Goal: Task Accomplishment & Management: Use online tool/utility

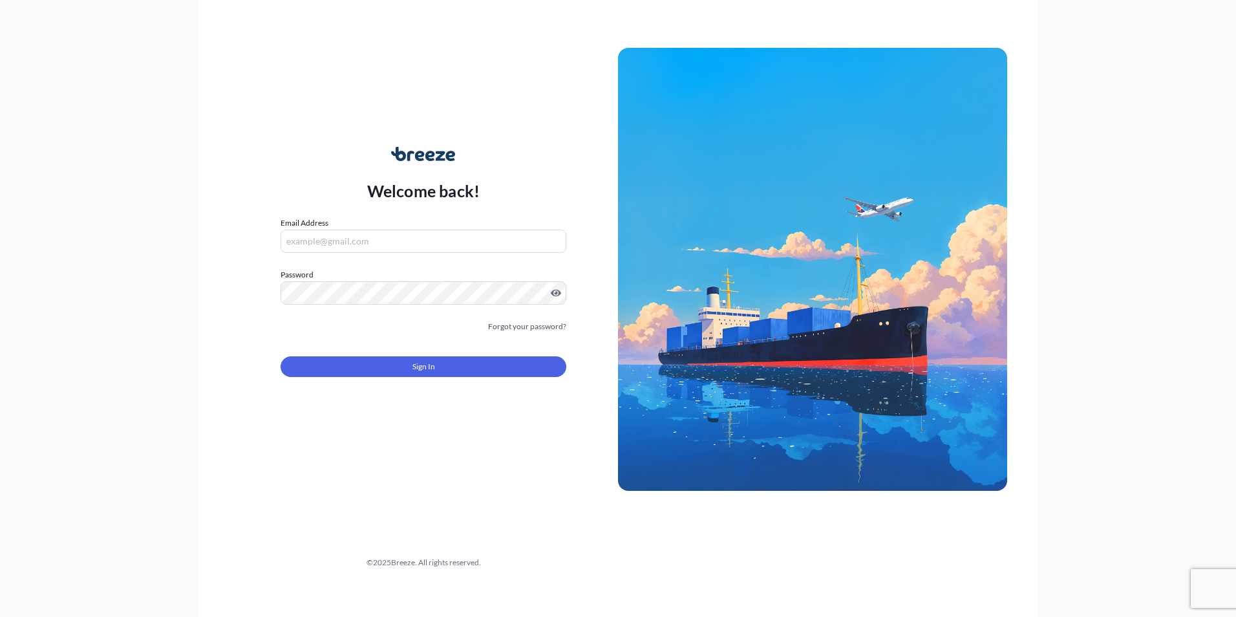
click at [363, 240] on input "Email Address" at bounding box center [424, 240] width 286 height 23
type input "[EMAIL_ADDRESS][DOMAIN_NAME]"
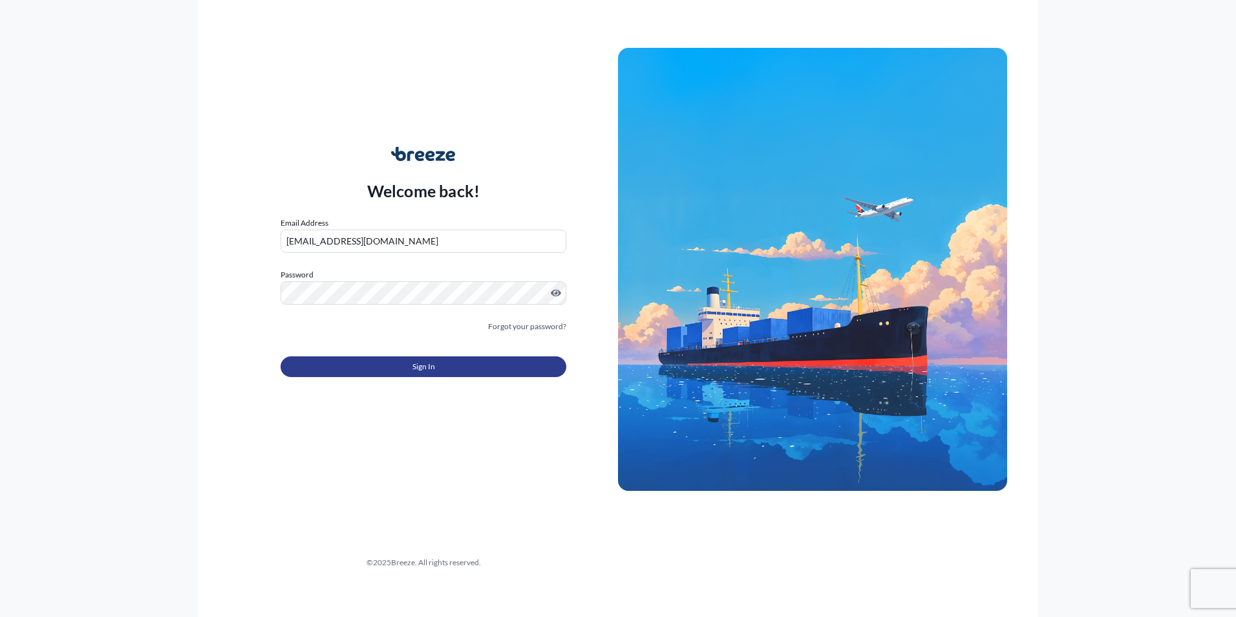
click at [430, 371] on span "Sign In" at bounding box center [423, 366] width 23 height 13
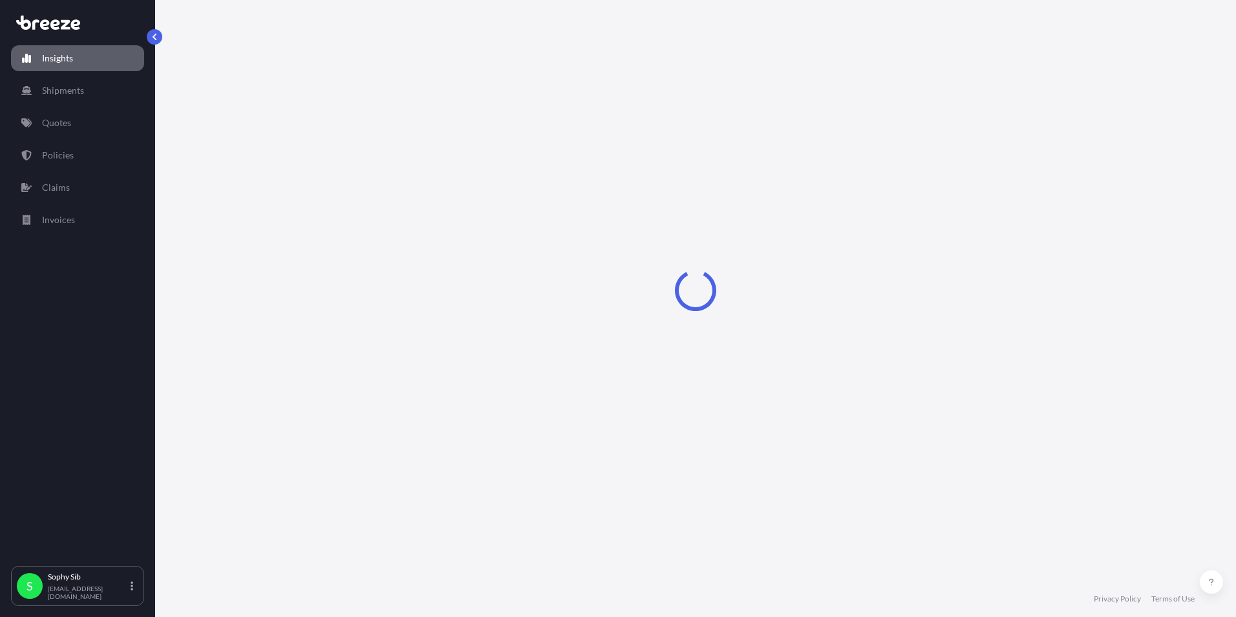
select select "2025"
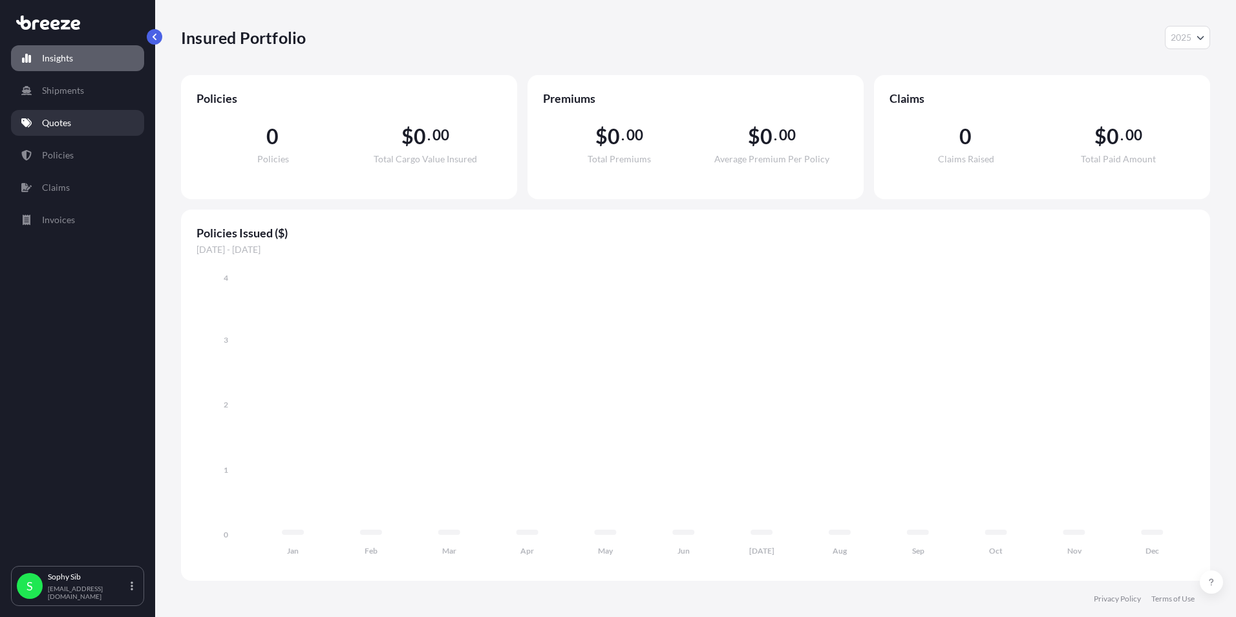
click at [56, 116] on link "Quotes" at bounding box center [77, 123] width 133 height 26
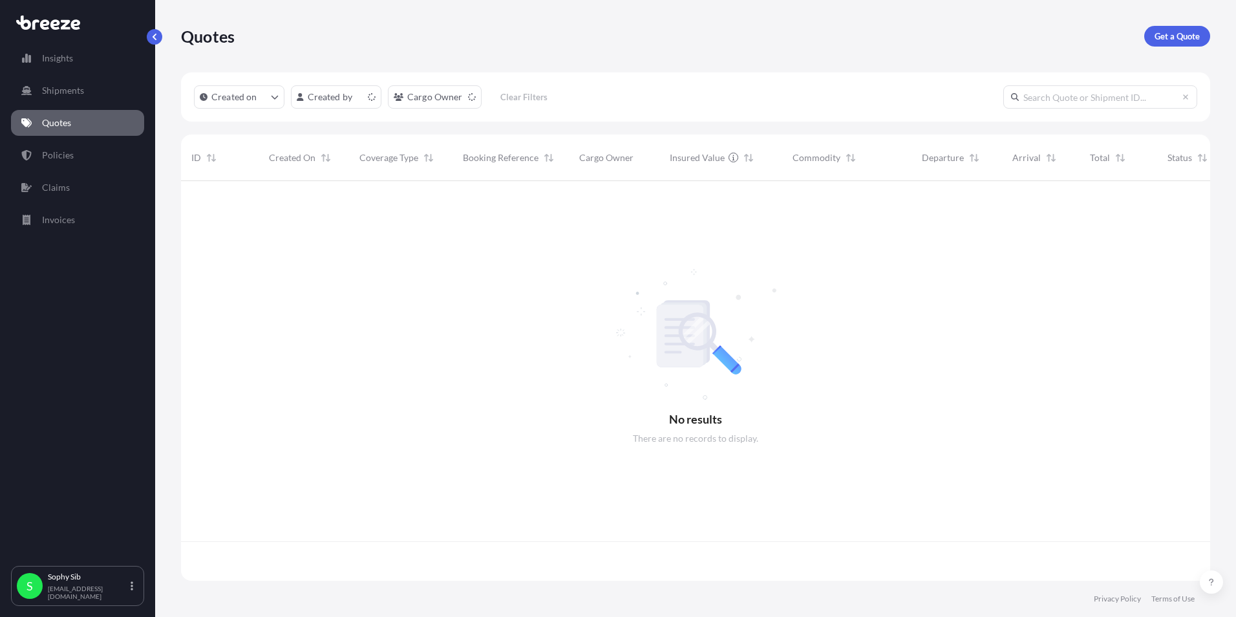
scroll to position [397, 1019]
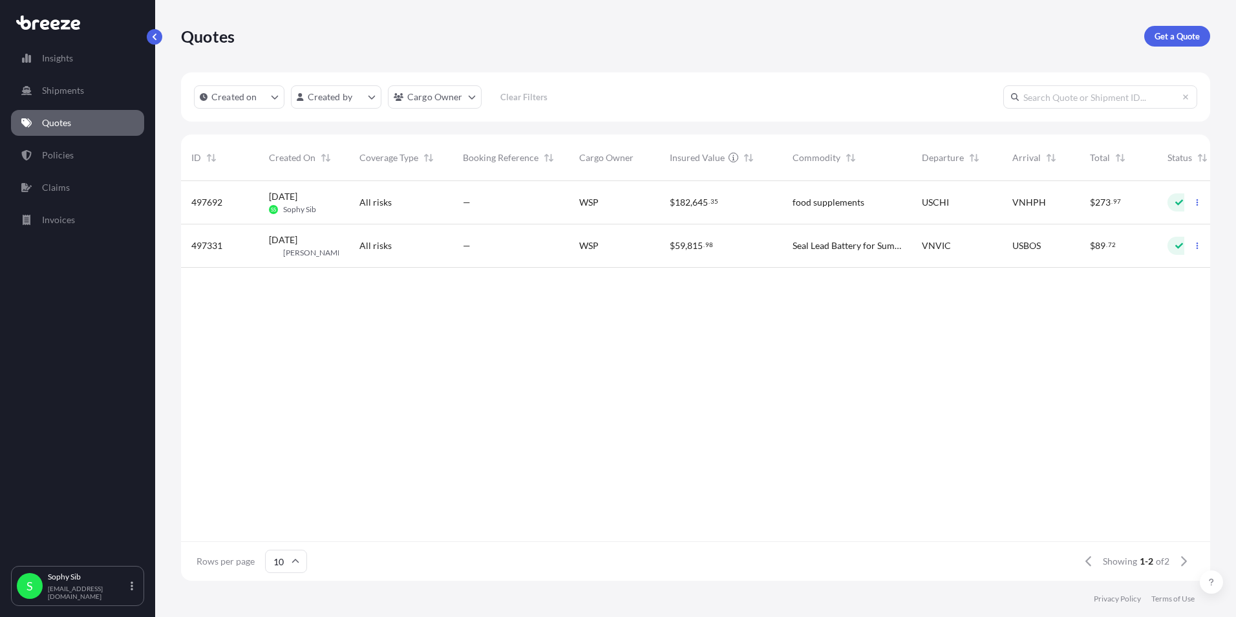
click at [315, 203] on span "[DATE] SS Sophy Sib" at bounding box center [292, 202] width 47 height 25
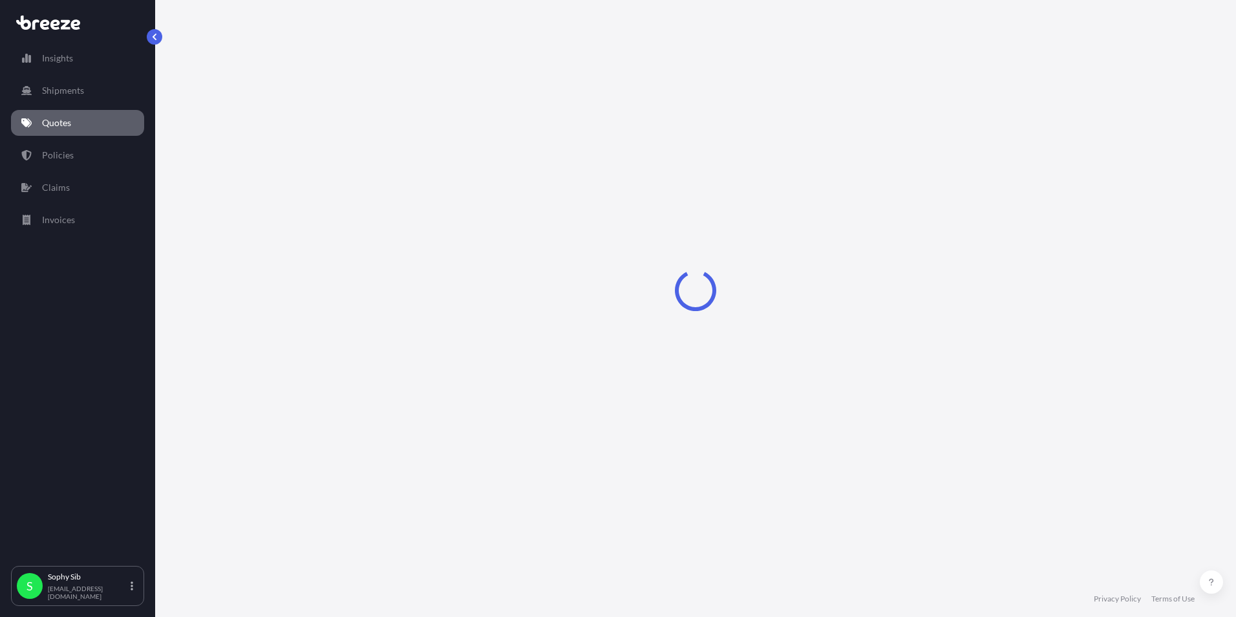
select select "Sea"
select select "2"
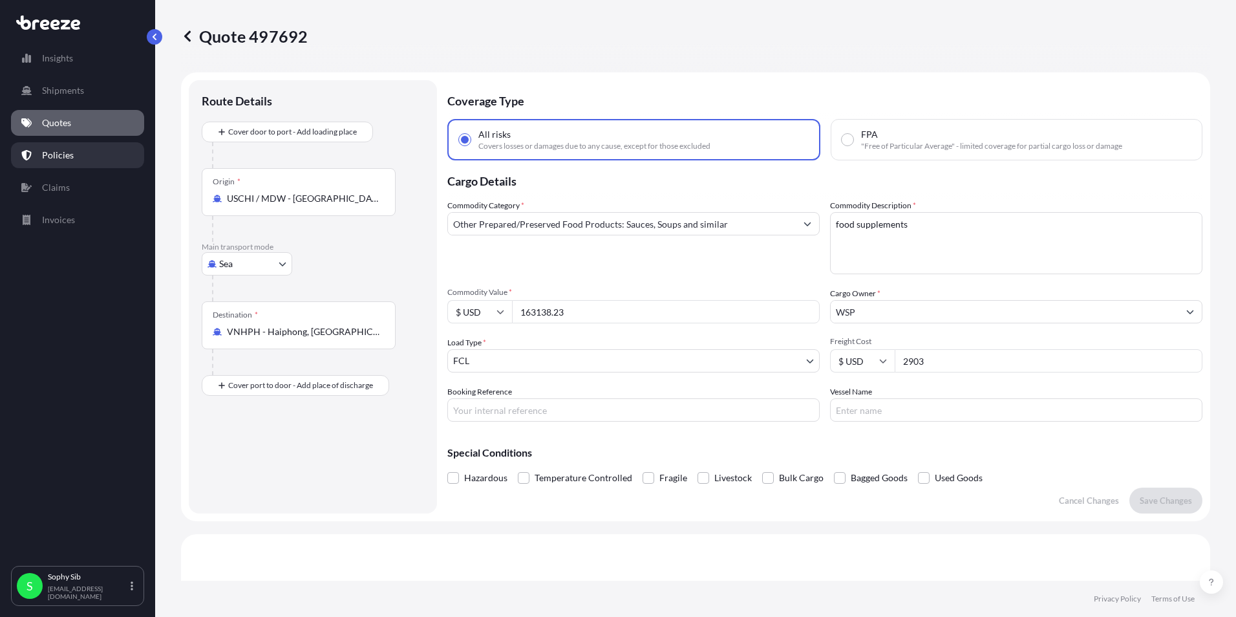
click at [72, 153] on link "Policies" at bounding box center [77, 155] width 133 height 26
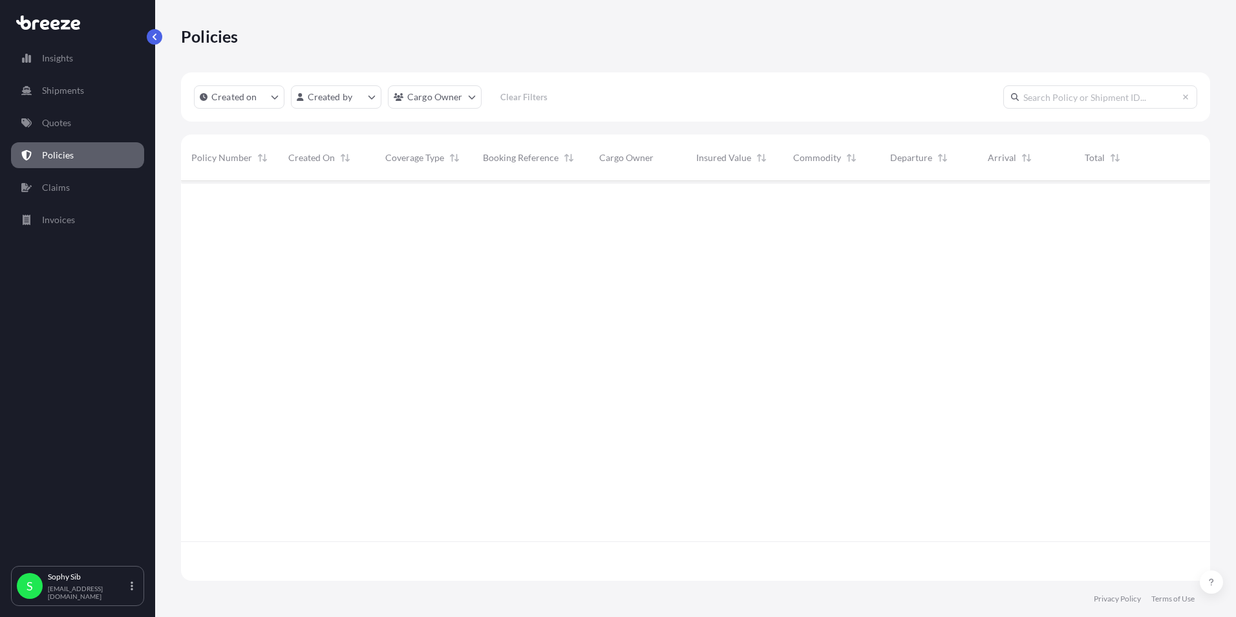
scroll to position [436, 1019]
click at [55, 122] on p "Quotes" at bounding box center [56, 122] width 29 height 13
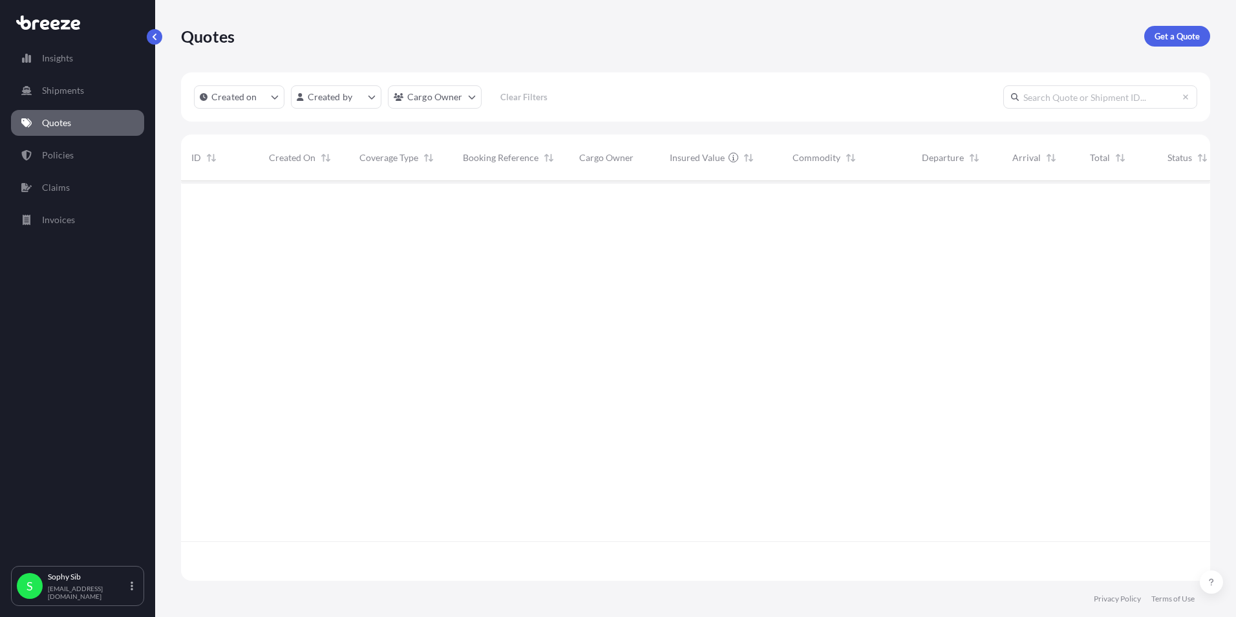
scroll to position [397, 1019]
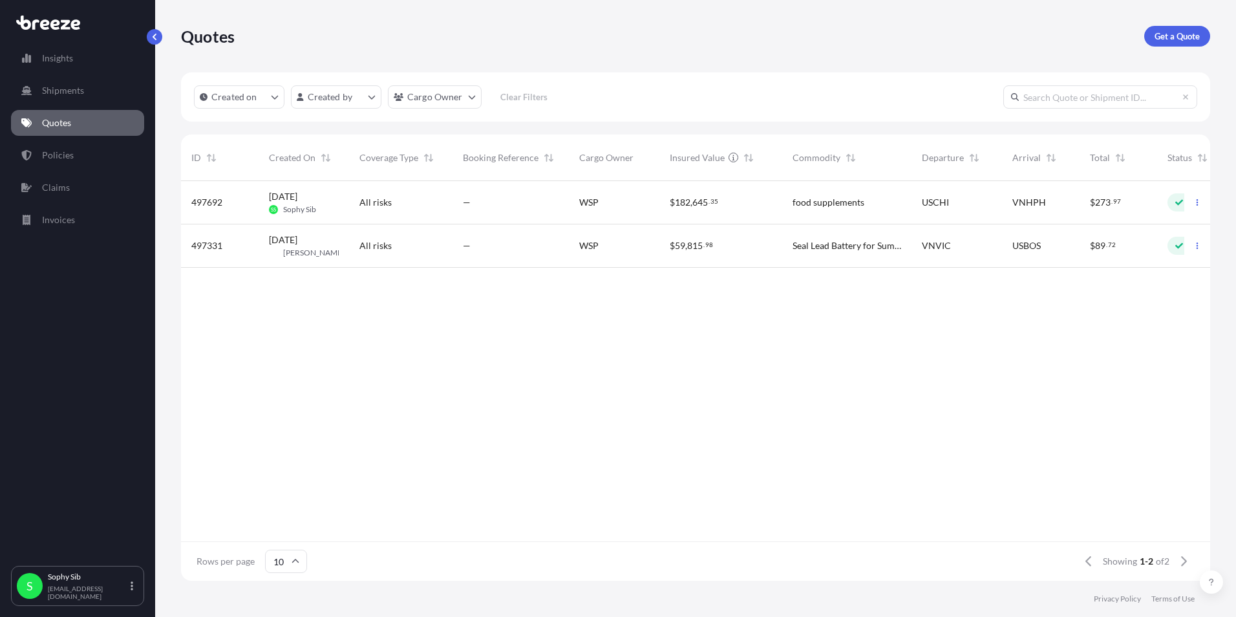
click at [215, 199] on span "497692" at bounding box center [206, 202] width 31 height 13
select select "Sea"
select select "2"
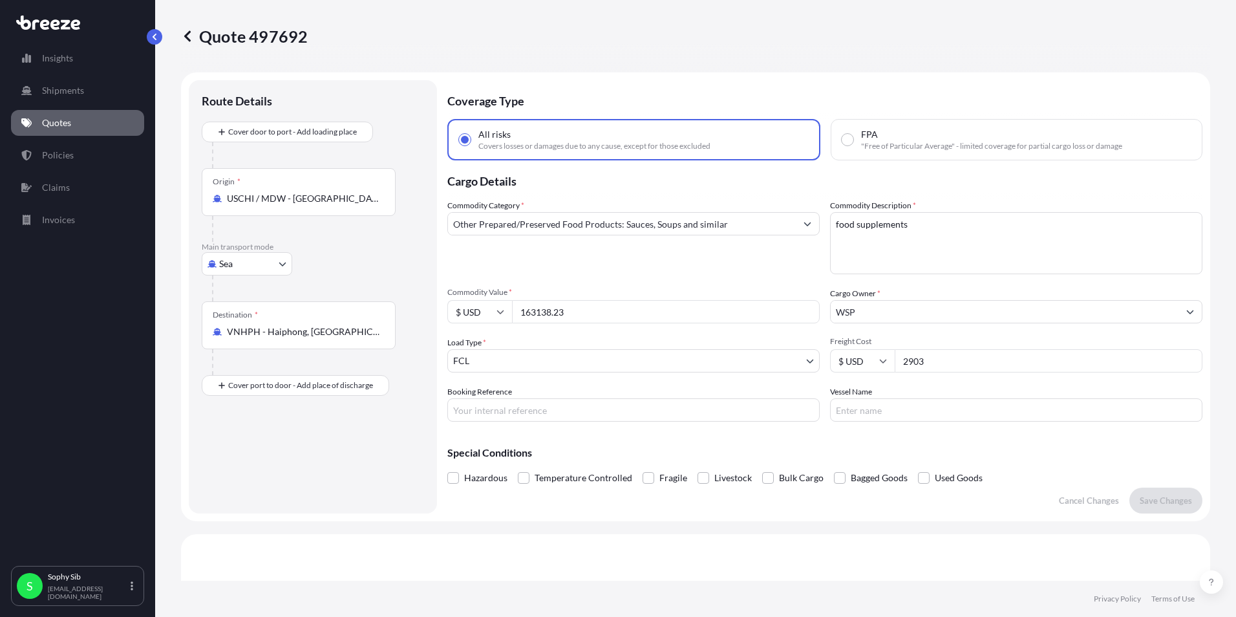
click at [497, 135] on span "All risks" at bounding box center [494, 134] width 32 height 13
click at [471, 135] on input "All risks Covers losses or damages due to any cause, except for those excluded" at bounding box center [465, 140] width 12 height 12
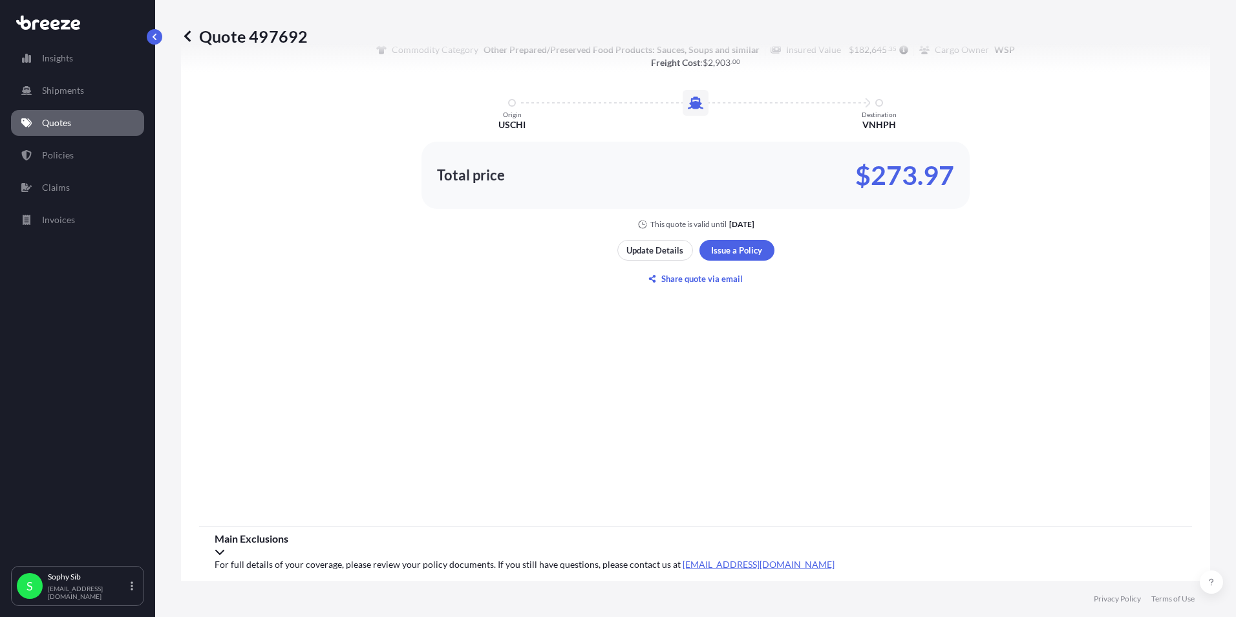
scroll to position [834, 0]
